Goal: Information Seeking & Learning: Learn about a topic

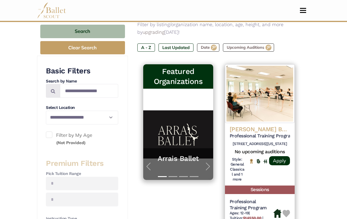
scroll to position [94, 0]
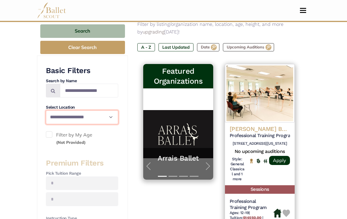
click at [108, 119] on select "**********" at bounding box center [82, 117] width 72 height 14
click at [62, 115] on select "**********" at bounding box center [82, 117] width 72 height 14
click at [100, 133] on label "Filter by My Age (Not Provided)" at bounding box center [82, 138] width 72 height 15
click at [101, 136] on label "Filter by My Age (Not Provided)" at bounding box center [82, 138] width 72 height 15
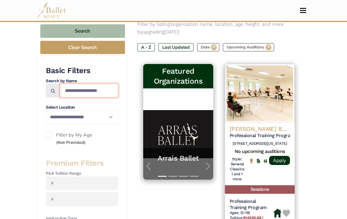
click at [110, 90] on input "Search by names..." at bounding box center [89, 91] width 58 height 14
type input "**********"
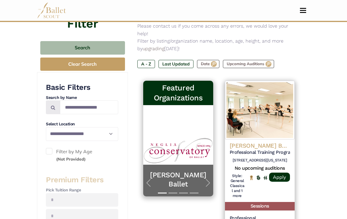
scroll to position [78, 0]
click at [209, 178] on span "button" at bounding box center [207, 182] width 9 height 9
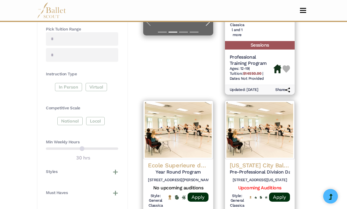
scroll to position [245, 0]
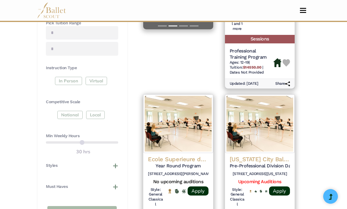
click at [90, 74] on div "Instruction Type In Person Virtual" at bounding box center [82, 76] width 72 height 22
click at [100, 80] on div "In Person Virtual" at bounding box center [82, 82] width 72 height 11
click at [97, 80] on div "In Person Virtual" at bounding box center [82, 82] width 72 height 11
click at [97, 77] on div "In Person Virtual" at bounding box center [82, 82] width 72 height 11
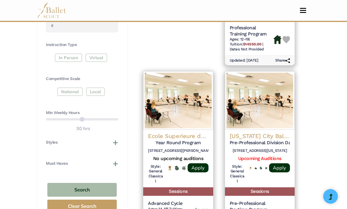
scroll to position [269, 0]
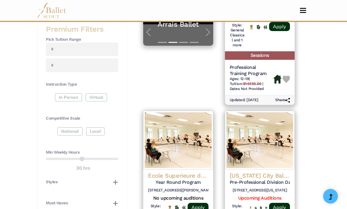
click at [95, 96] on div "In Person Virtual" at bounding box center [82, 99] width 72 height 11
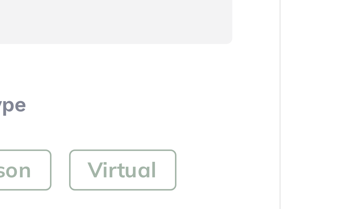
click at [46, 93] on div "In Person Virtual" at bounding box center [82, 98] width 72 height 11
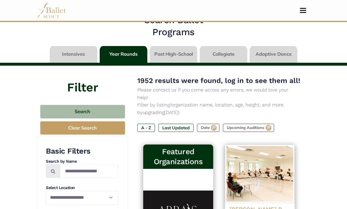
scroll to position [0, 0]
